Goal: Transaction & Acquisition: Obtain resource

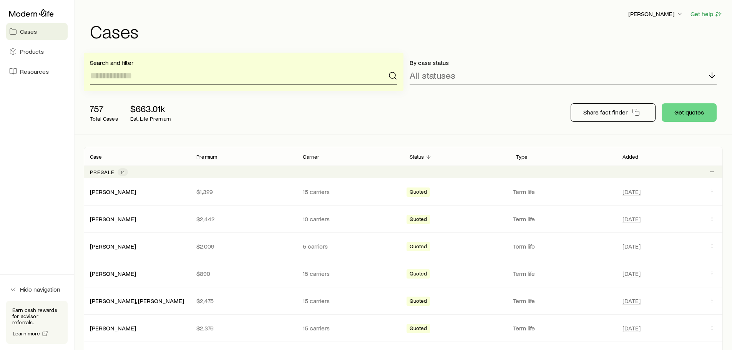
click at [162, 80] on input at bounding box center [243, 75] width 307 height 18
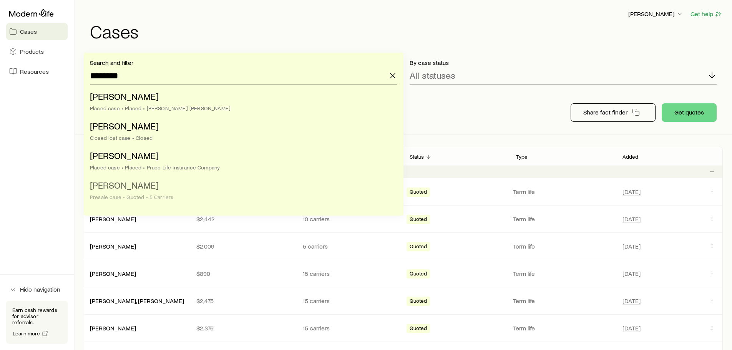
click at [146, 186] on span "[PERSON_NAME]" at bounding box center [124, 184] width 69 height 11
type input "**********"
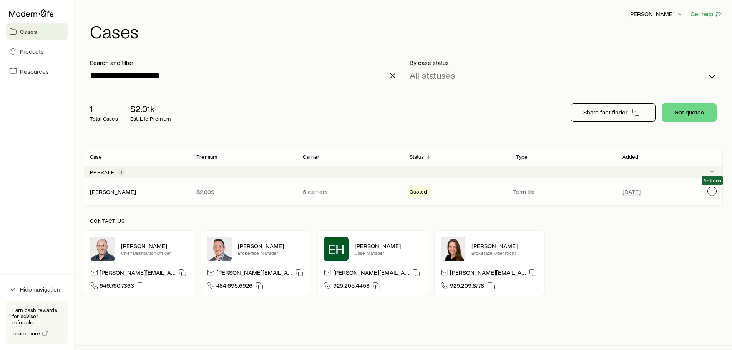
click at [712, 193] on icon "Client cases" at bounding box center [712, 193] width 0 height 0
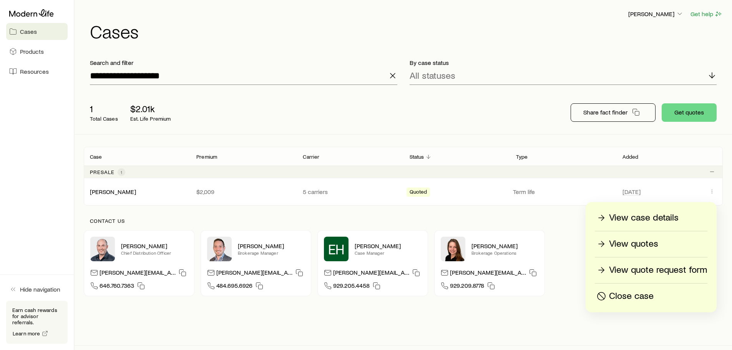
click at [642, 241] on p "View quotes" at bounding box center [633, 244] width 49 height 12
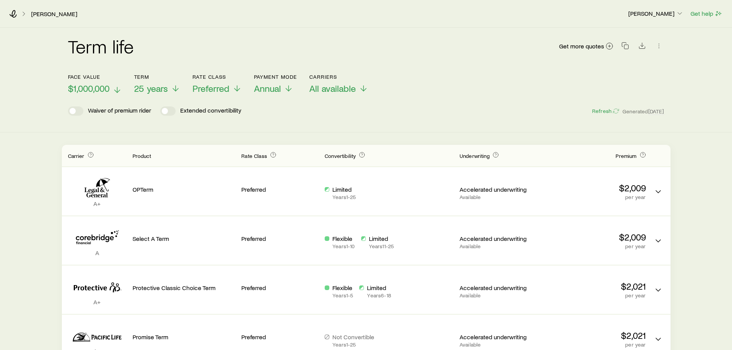
click at [117, 89] on line at bounding box center [117, 89] width 0 height 5
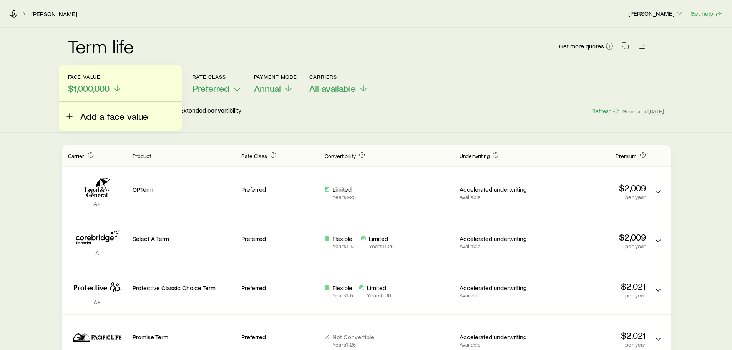
click at [105, 113] on span "Add a face value" at bounding box center [114, 116] width 68 height 11
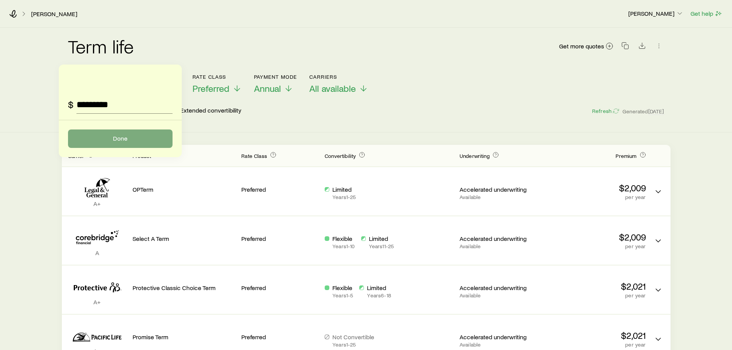
type input "*********"
click at [112, 138] on button "Done" at bounding box center [120, 138] width 104 height 18
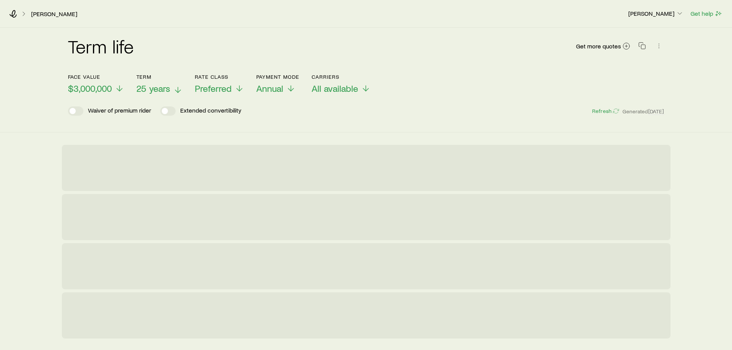
click at [177, 88] on icon at bounding box center [177, 89] width 9 height 9
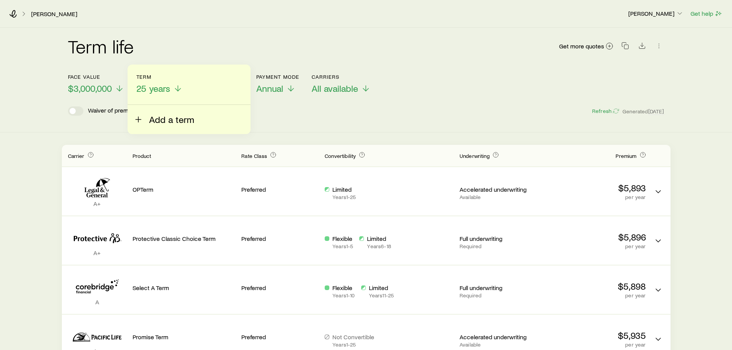
click at [165, 118] on span "Add a term" at bounding box center [171, 119] width 45 height 11
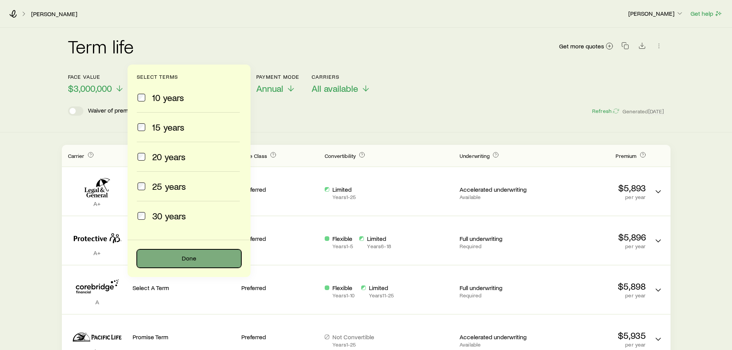
click at [178, 258] on button "Done" at bounding box center [189, 258] width 104 height 18
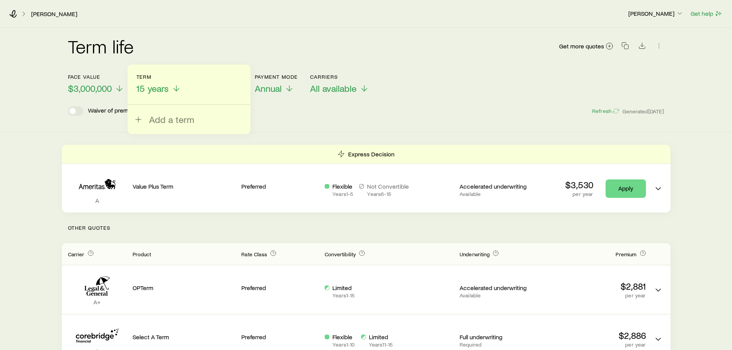
click at [443, 66] on div "Term life Get more quotes" at bounding box center [366, 51] width 596 height 46
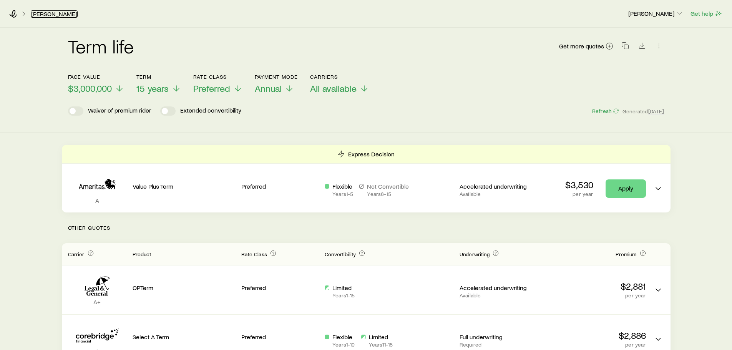
click at [54, 13] on link "[PERSON_NAME]" at bounding box center [54, 13] width 47 height 7
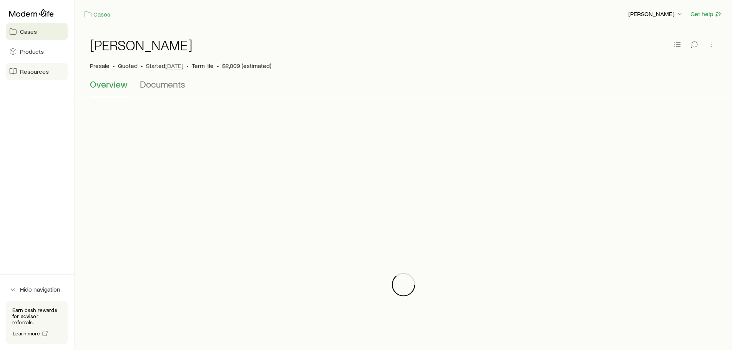
click at [35, 68] on span "Resources" at bounding box center [34, 72] width 29 height 8
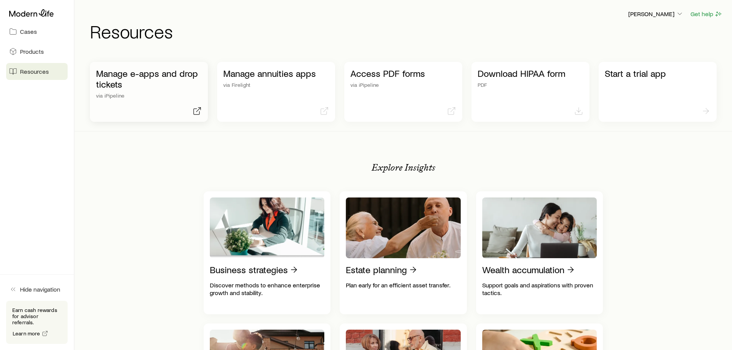
click at [147, 95] on p "via iPipeline" at bounding box center [149, 96] width 106 height 6
